Goal: Information Seeking & Learning: Check status

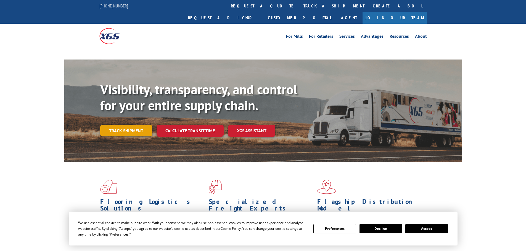
click at [137, 125] on link "Track shipment" at bounding box center [126, 131] width 52 height 12
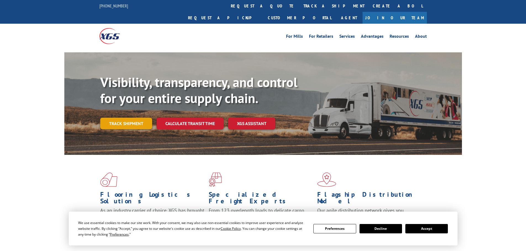
click at [129, 118] on link "Track shipment" at bounding box center [126, 124] width 52 height 12
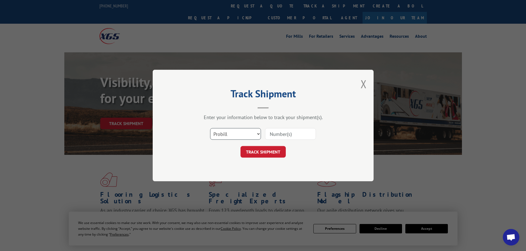
click at [231, 134] on select "Select category... Probill BOL PO" at bounding box center [235, 134] width 51 height 12
select select "bol"
click at [210, 128] on select "Select category... Probill BOL PO" at bounding box center [235, 134] width 51 height 12
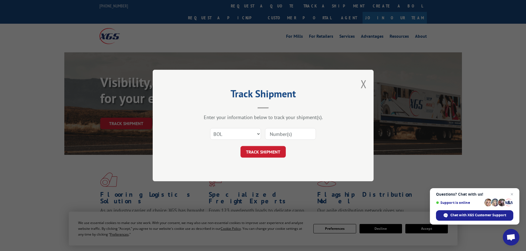
click at [289, 135] on input at bounding box center [290, 134] width 51 height 12
paste input "09480300000405201"
type input "09480300000405201"
click at [268, 152] on button "TRACK SHIPMENT" at bounding box center [262, 152] width 45 height 12
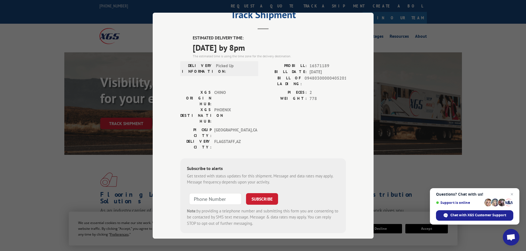
scroll to position [0, 0]
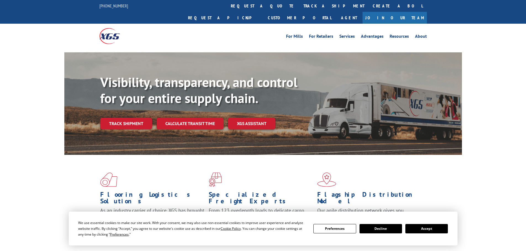
click at [129, 118] on link "Track shipment" at bounding box center [126, 124] width 52 height 12
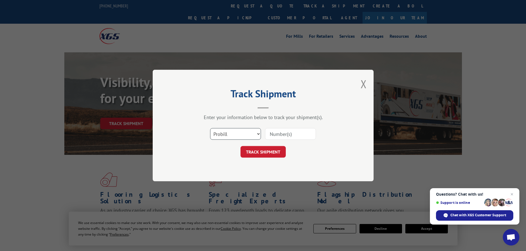
click at [246, 136] on select "Select category... Probill BOL PO" at bounding box center [235, 134] width 51 height 12
select select "po"
click at [210, 128] on select "Select category... Probill BOL PO" at bounding box center [235, 134] width 51 height 12
click at [278, 134] on input at bounding box center [290, 134] width 51 height 12
paste input "82504659"
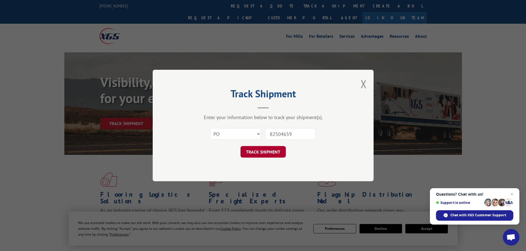
type input "82504659"
click at [263, 153] on button "TRACK SHIPMENT" at bounding box center [262, 152] width 45 height 12
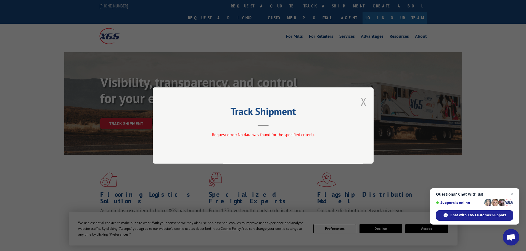
click at [364, 104] on button "Close modal" at bounding box center [363, 101] width 6 height 15
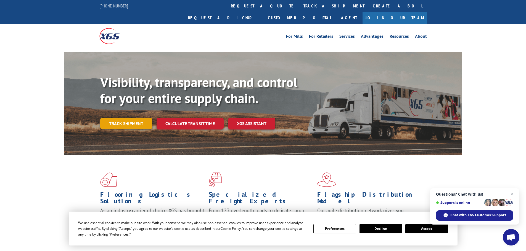
click at [132, 118] on link "Track shipment" at bounding box center [126, 124] width 52 height 12
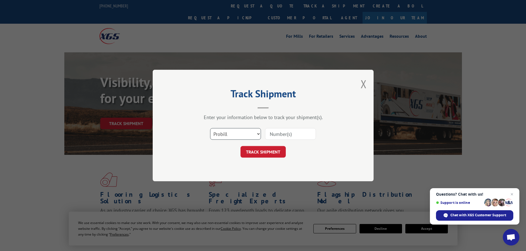
drag, startPoint x: 224, startPoint y: 131, endPoint x: 224, endPoint y: 128, distance: 3.3
click at [224, 131] on select "Select category... Probill BOL PO" at bounding box center [235, 134] width 51 height 12
click at [298, 136] on input at bounding box center [290, 134] width 51 height 12
paste input "F8354430"
type input "F8354430"
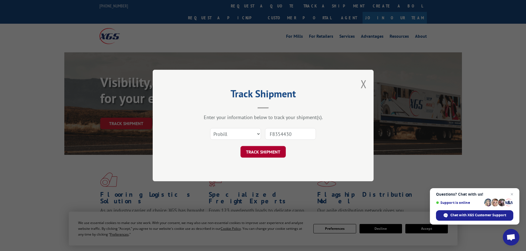
click at [262, 152] on button "TRACK SHIPMENT" at bounding box center [262, 152] width 45 height 12
